Goal: Navigation & Orientation: Find specific page/section

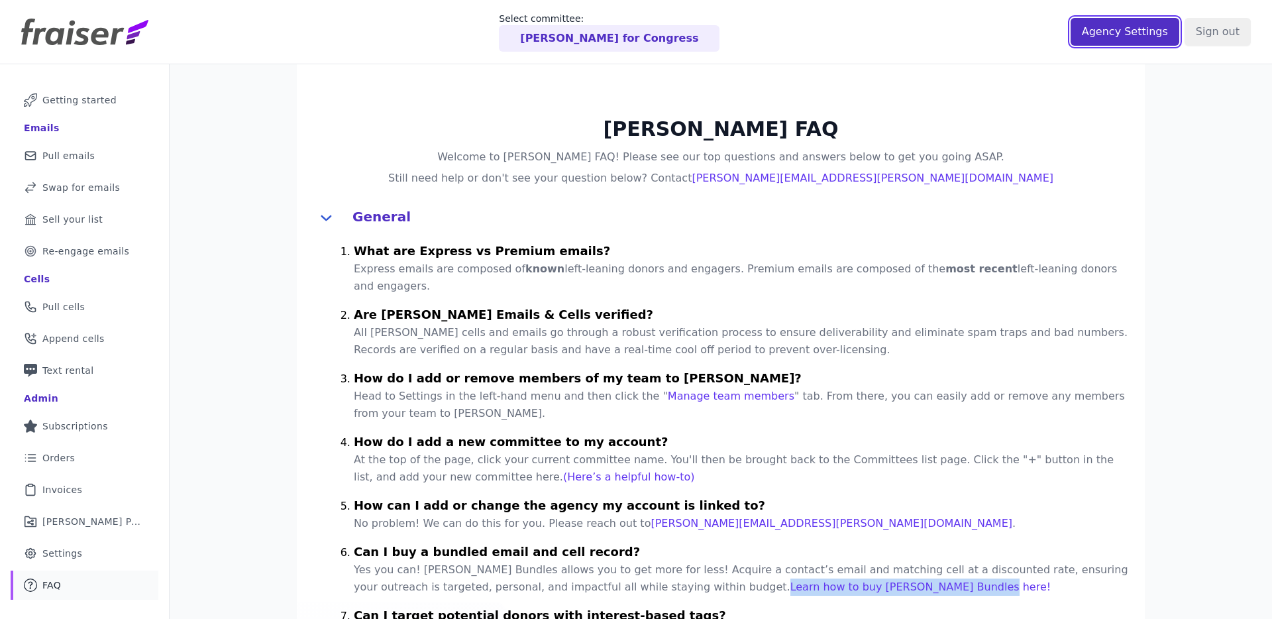
click at [1104, 36] on input "Agency Settings" at bounding box center [1125, 32] width 109 height 28
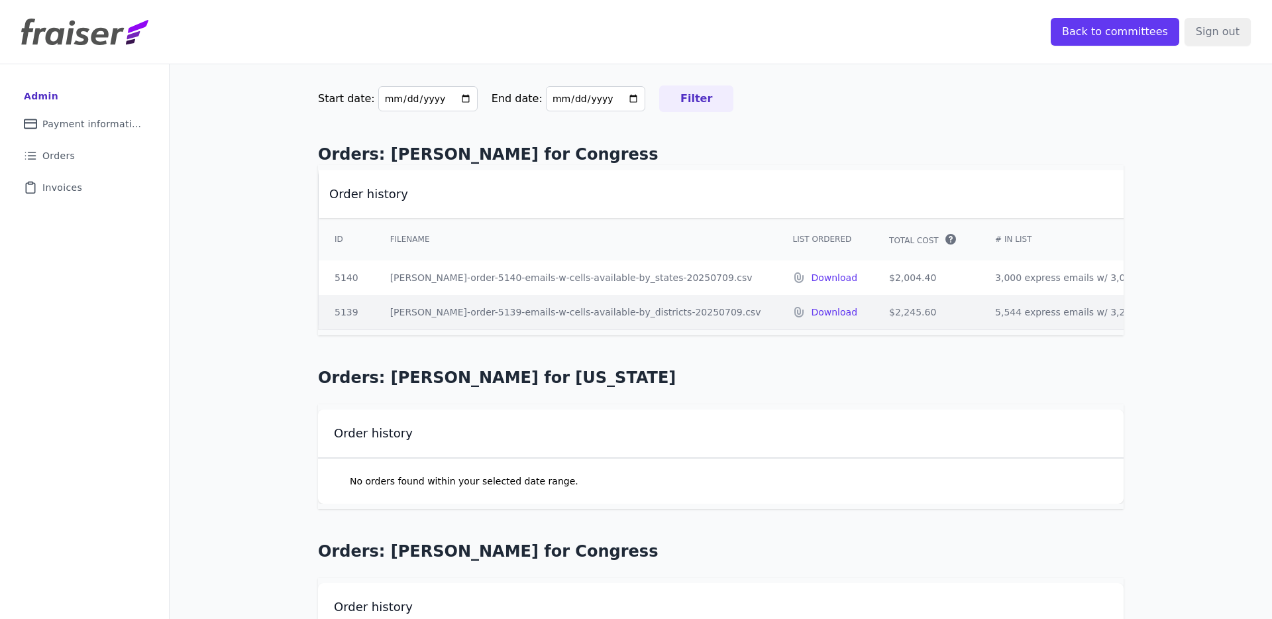
click at [81, 28] on img at bounding box center [84, 32] width 127 height 26
